Goal: Find specific page/section: Find specific page/section

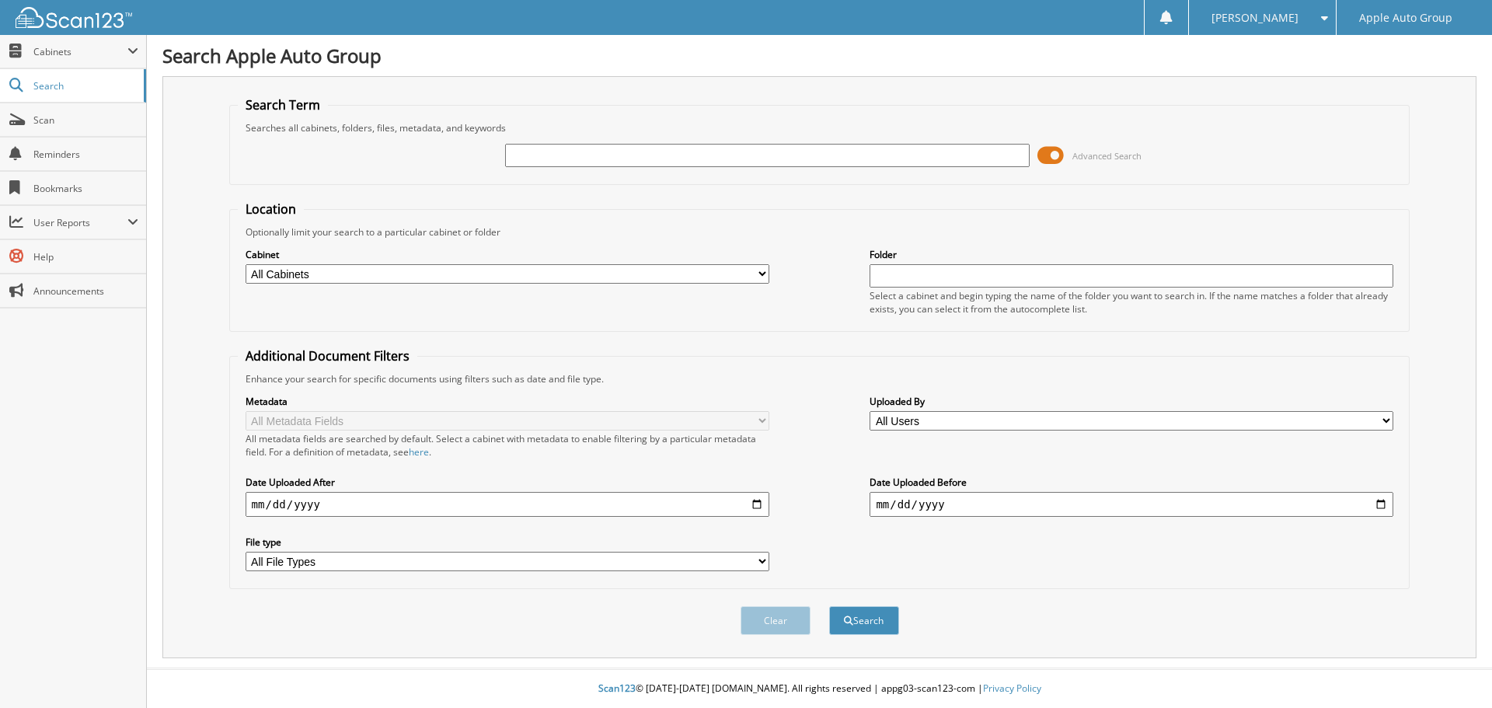
click at [568, 156] on input "text" at bounding box center [767, 155] width 524 height 23
type input "121090"
click at [829, 606] on button "Search" at bounding box center [864, 620] width 70 height 29
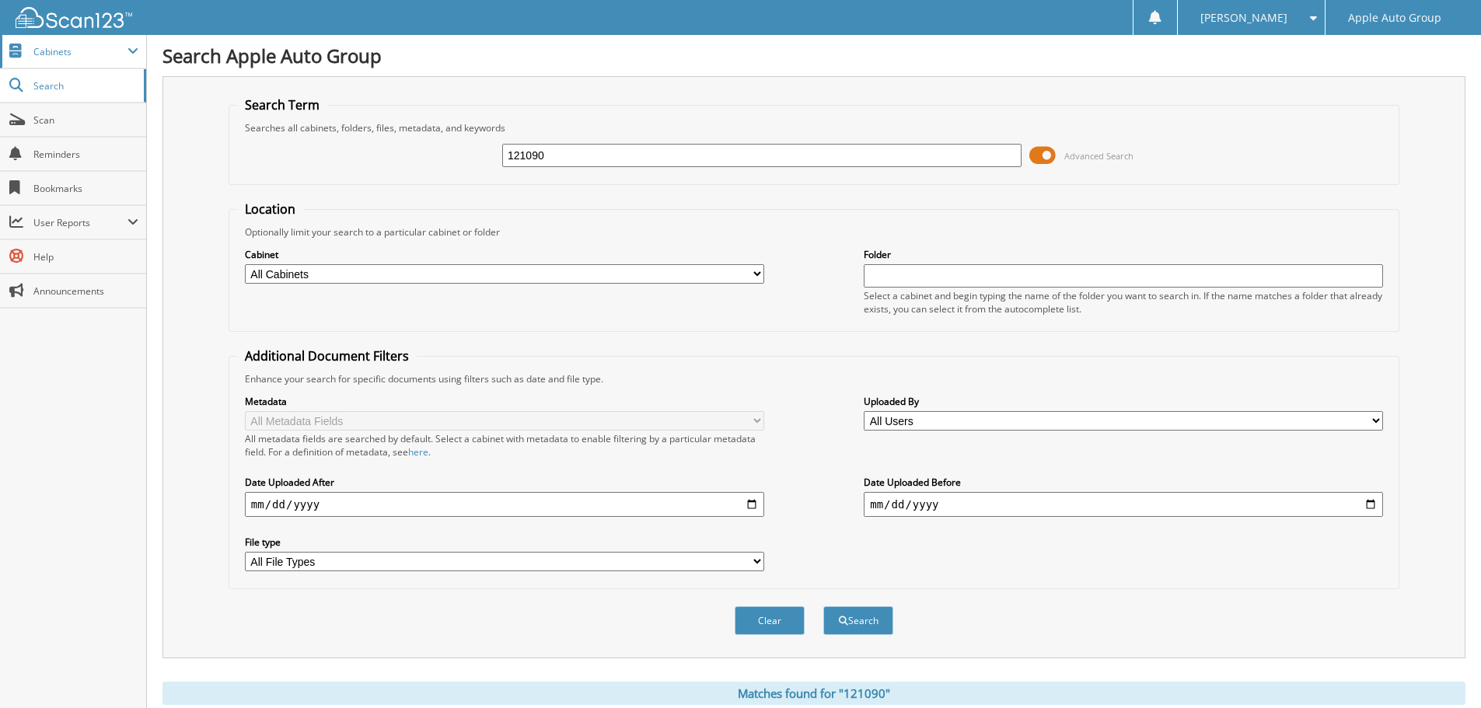
click at [54, 47] on span "Cabinets" at bounding box center [80, 51] width 94 height 13
click at [42, 152] on span "Search" at bounding box center [84, 152] width 103 height 13
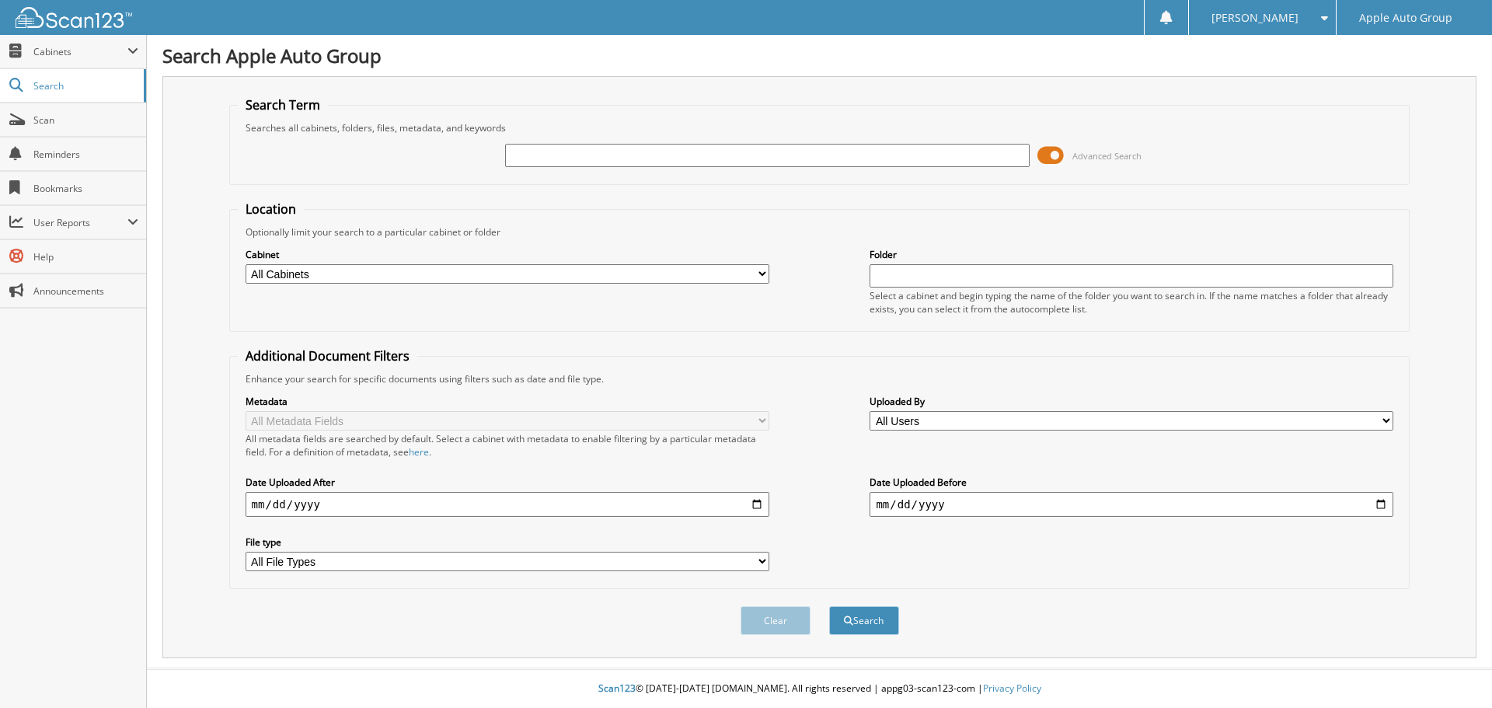
click at [843, 153] on input "text" at bounding box center [767, 155] width 524 height 23
type input "121090"
click at [888, 619] on button "Search" at bounding box center [864, 620] width 70 height 29
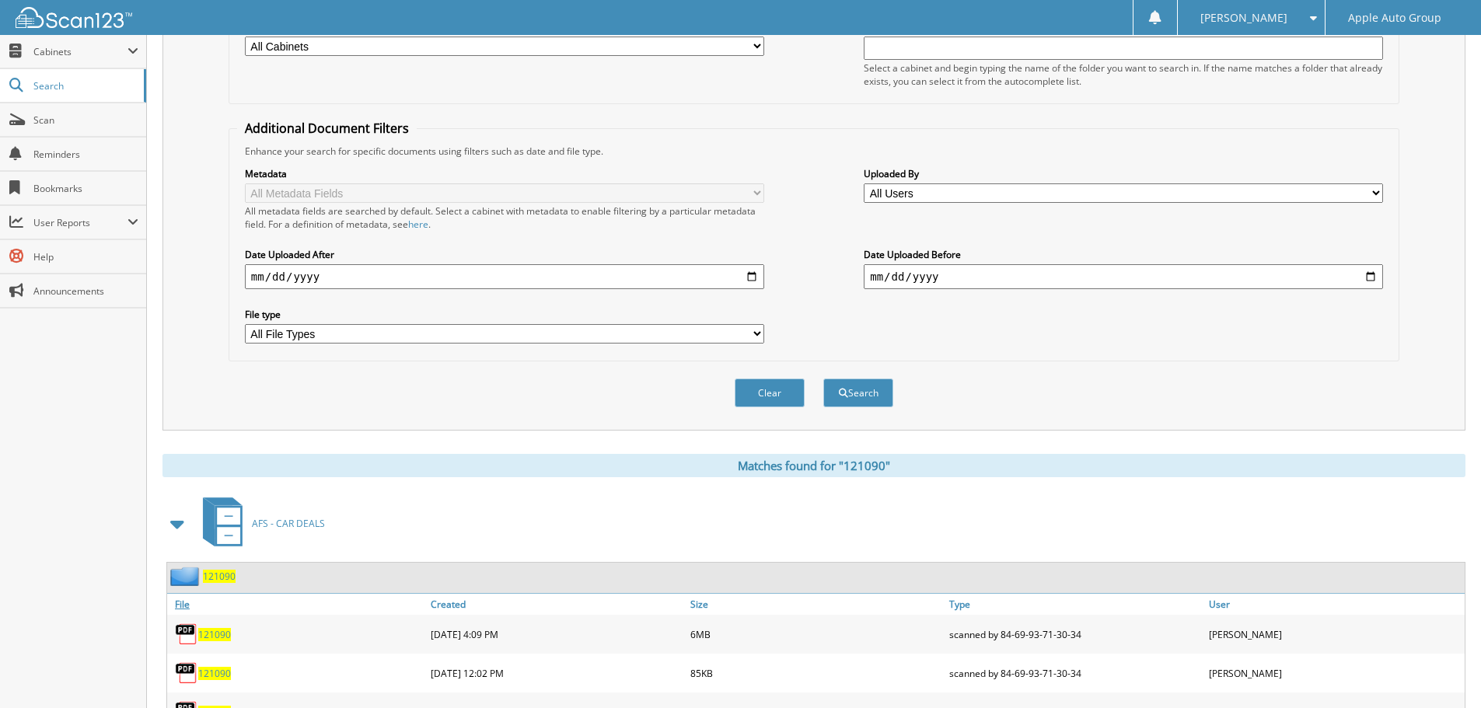
scroll to position [299, 0]
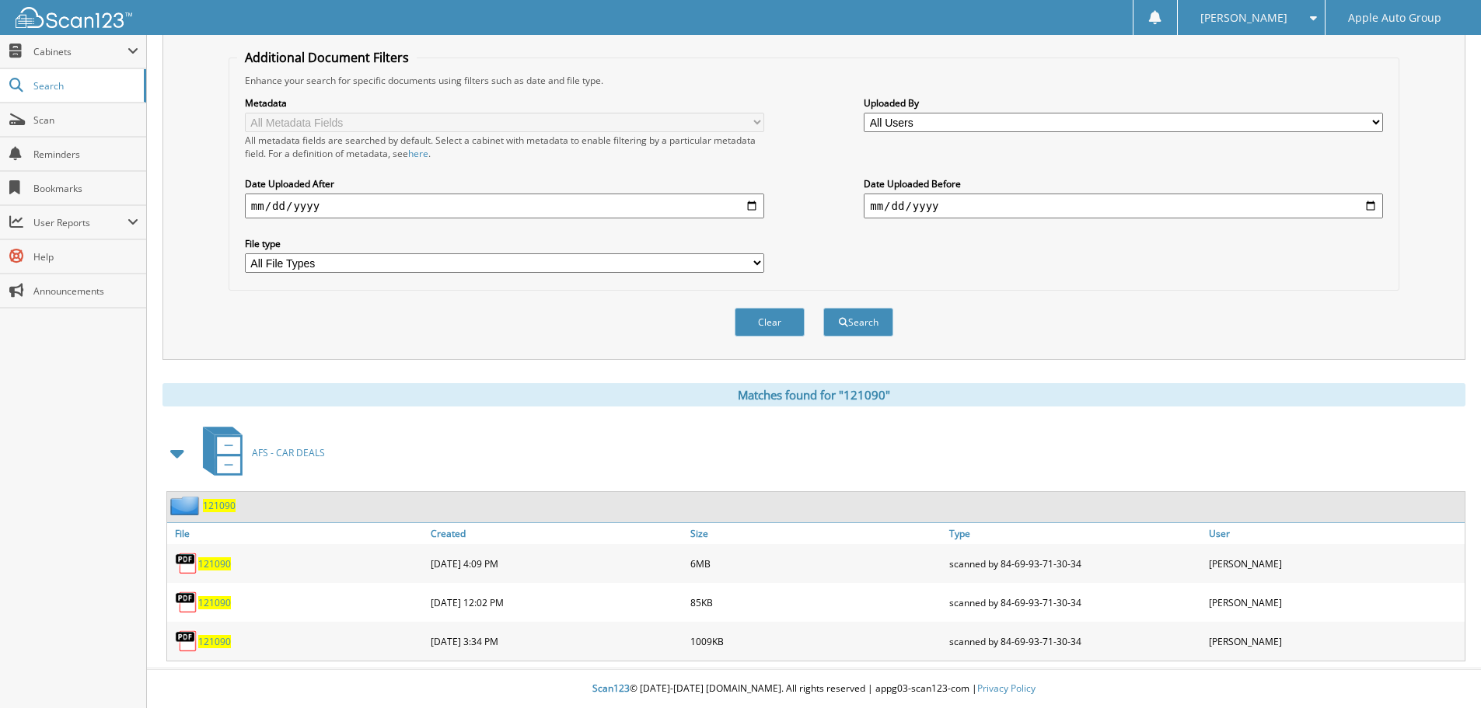
click at [223, 505] on span "121090" at bounding box center [219, 505] width 33 height 13
